Goal: Navigation & Orientation: Understand site structure

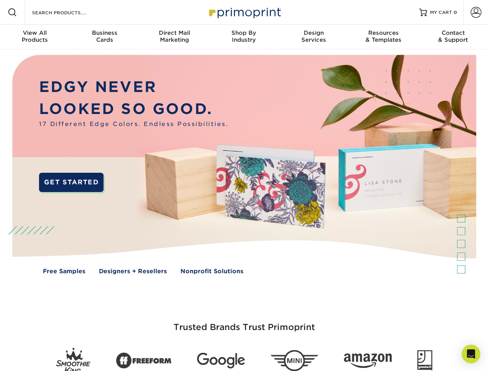
click at [244, 186] on img at bounding box center [243, 170] width 483 height 242
click at [12, 12] on span at bounding box center [12, 12] width 9 height 9
click at [476, 12] on span at bounding box center [476, 12] width 11 height 11
click at [35, 37] on div "View All Products" at bounding box center [35, 36] width 70 height 14
click at [104, 37] on div "Business Cards" at bounding box center [105, 36] width 70 height 14
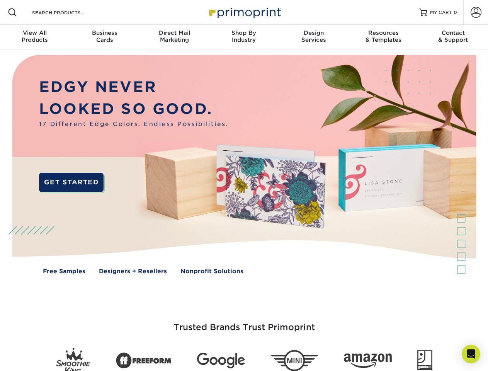
click at [174, 37] on div "Direct Mail Marketing" at bounding box center [175, 36] width 70 height 14
click at [244, 37] on div "Shop By Industry" at bounding box center [244, 36] width 70 height 14
click at [314, 37] on div "Design Services" at bounding box center [314, 36] width 70 height 14
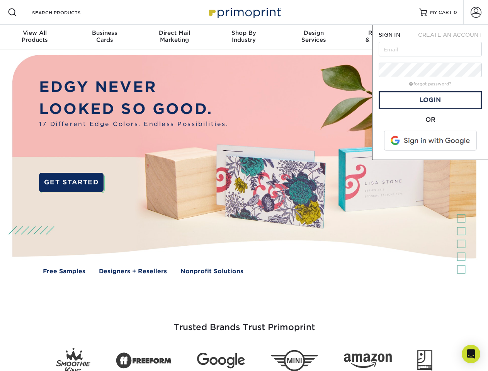
click at [384, 37] on span "SIGN IN" at bounding box center [390, 35] width 22 height 6
click at [454, 37] on div "Contact & Support" at bounding box center [454, 36] width 70 height 14
